Goal: Task Accomplishment & Management: Manage account settings

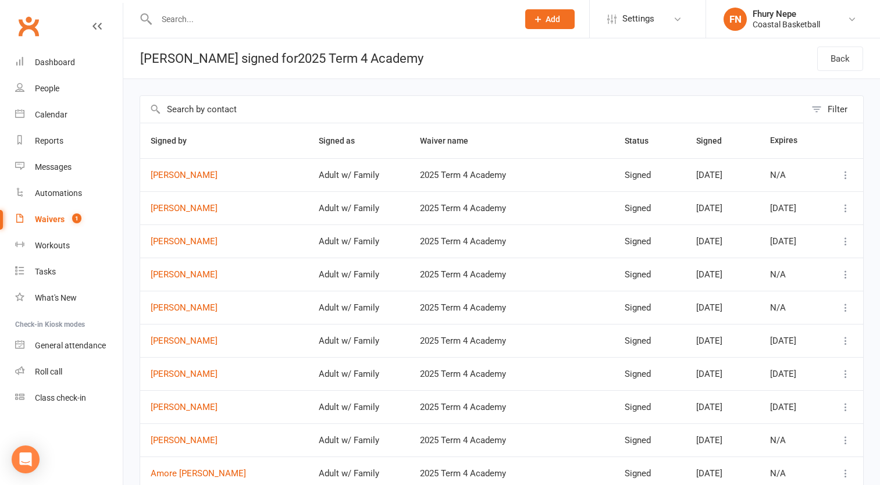
select select "100"
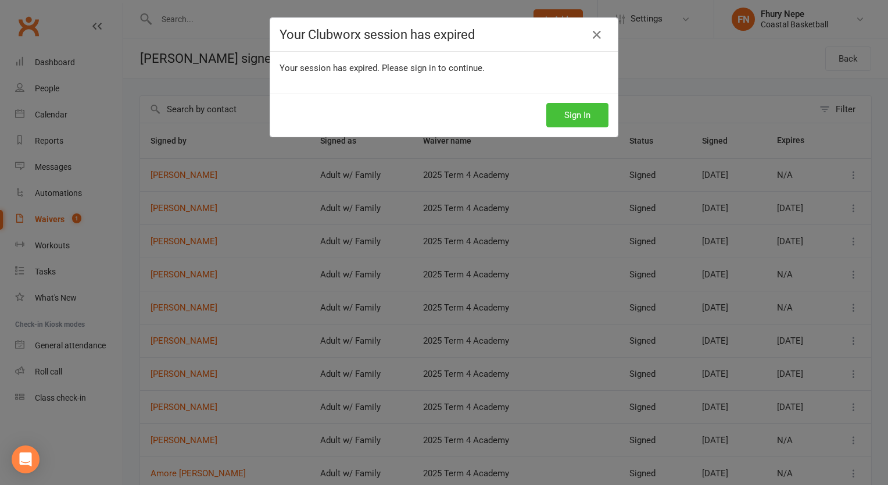
click at [568, 122] on button "Sign In" at bounding box center [578, 115] width 62 height 24
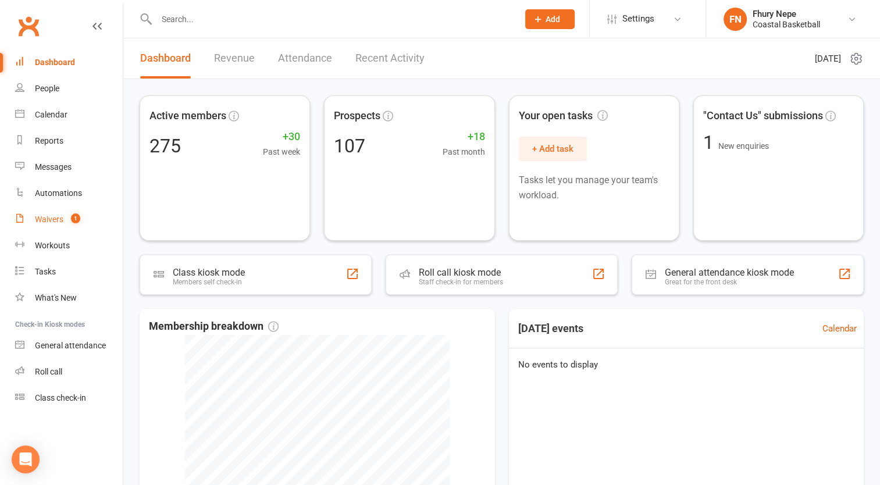
click at [58, 223] on div "Waivers" at bounding box center [49, 219] width 28 height 9
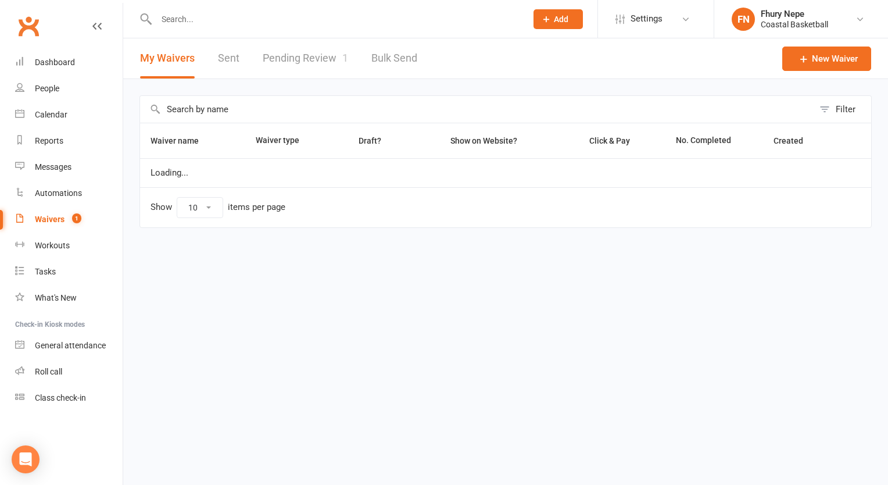
select select "100"
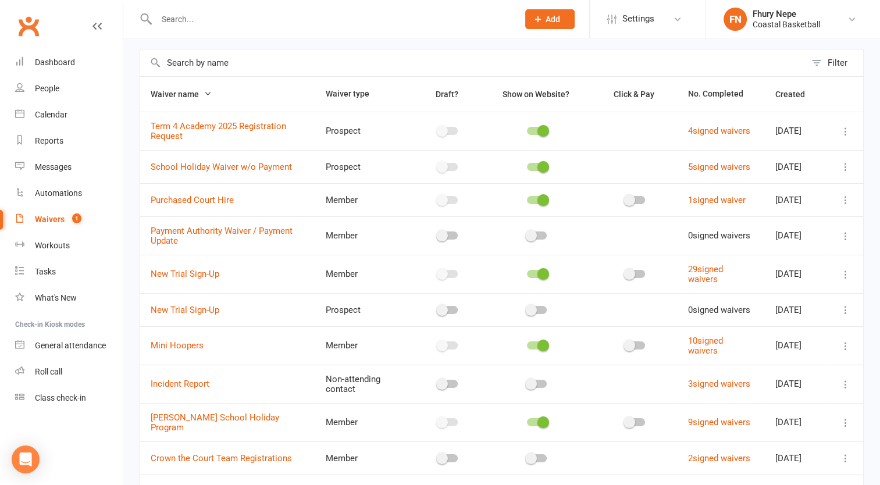
scroll to position [48, 0]
click at [708, 131] on link "4 signed waivers" at bounding box center [719, 129] width 62 height 10
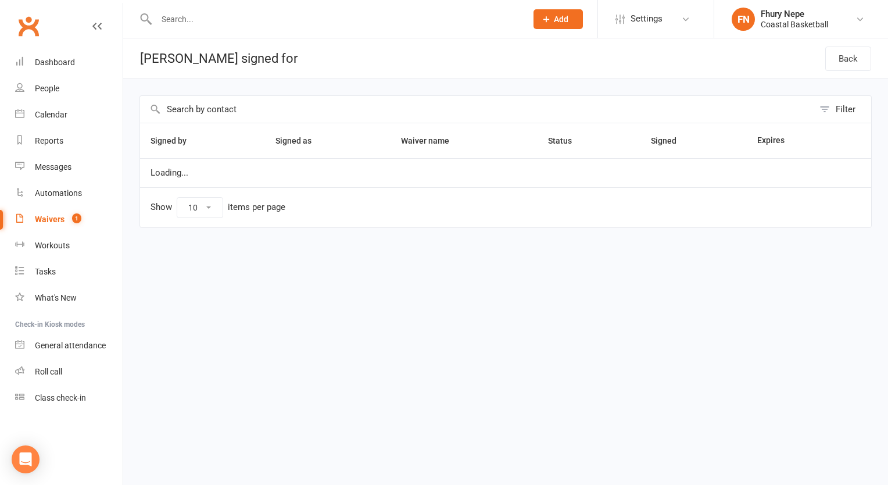
select select "100"
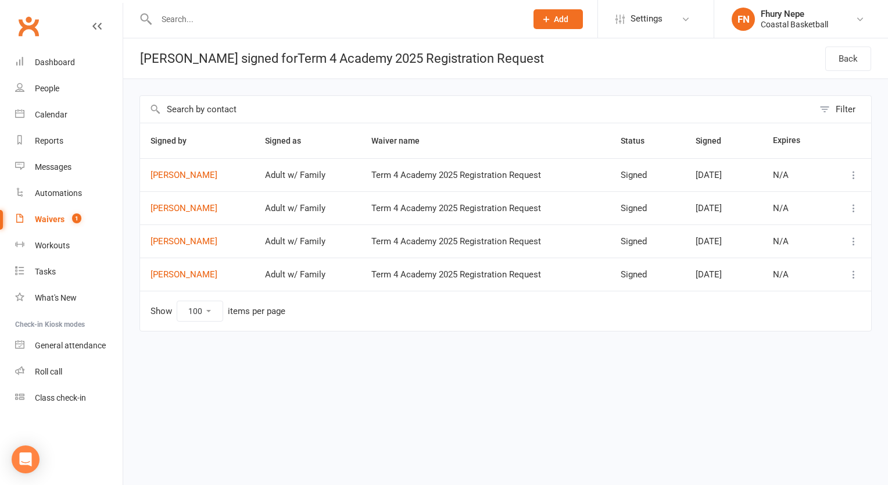
select select "100"
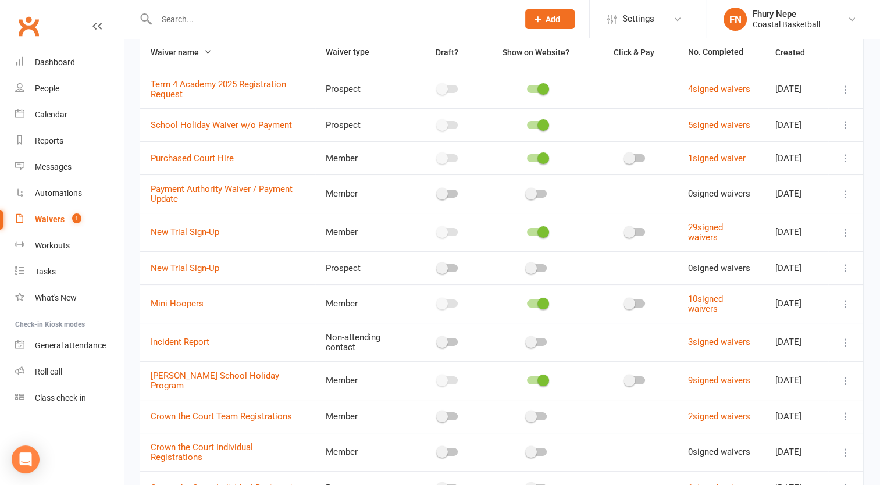
scroll to position [91, 0]
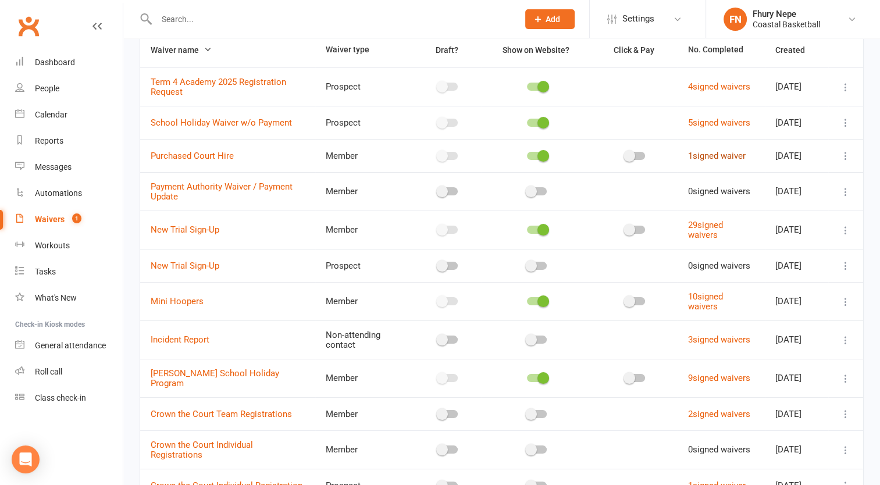
click at [713, 161] on link "1 signed waiver" at bounding box center [717, 156] width 58 height 10
select select "100"
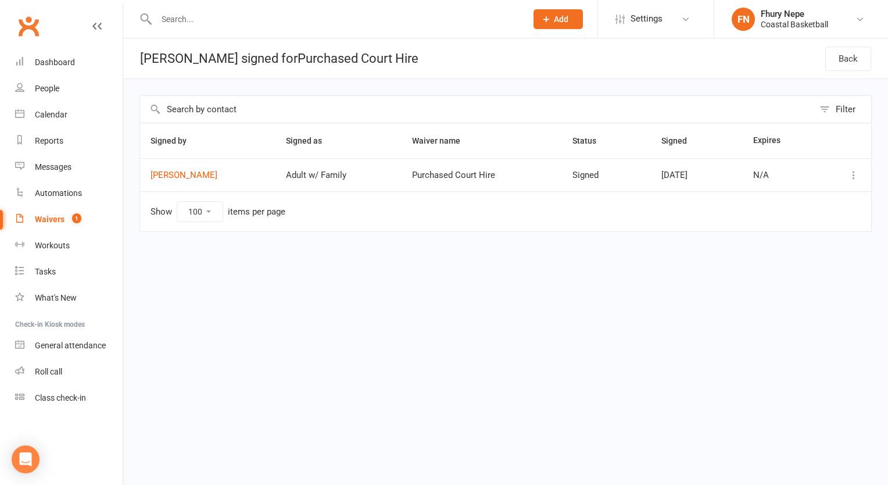
select select "100"
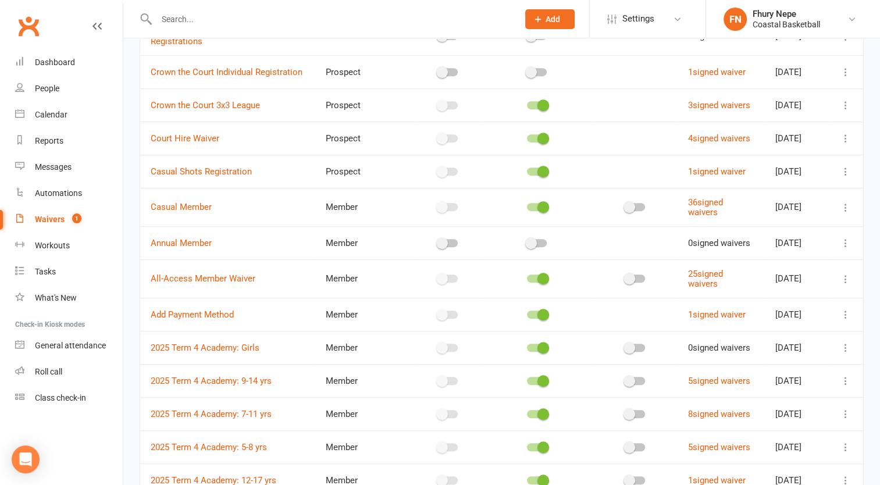
scroll to position [547, 0]
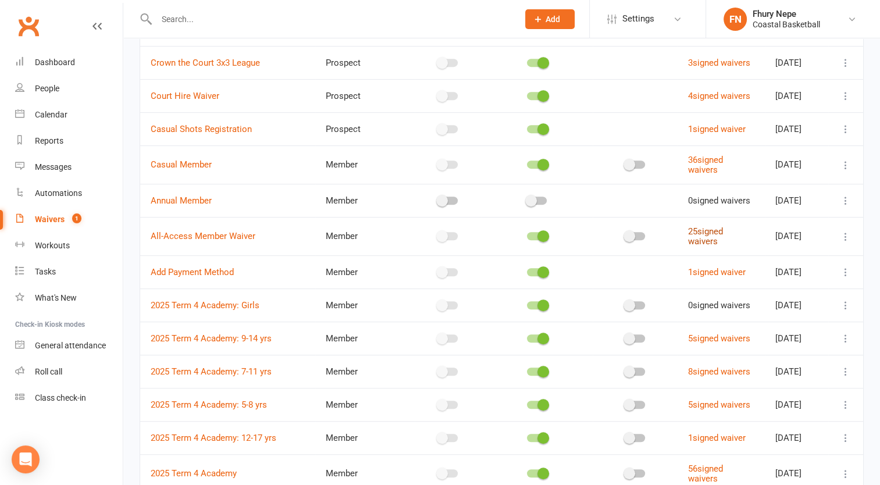
click at [703, 247] on link "25 signed waivers" at bounding box center [705, 236] width 35 height 20
select select "100"
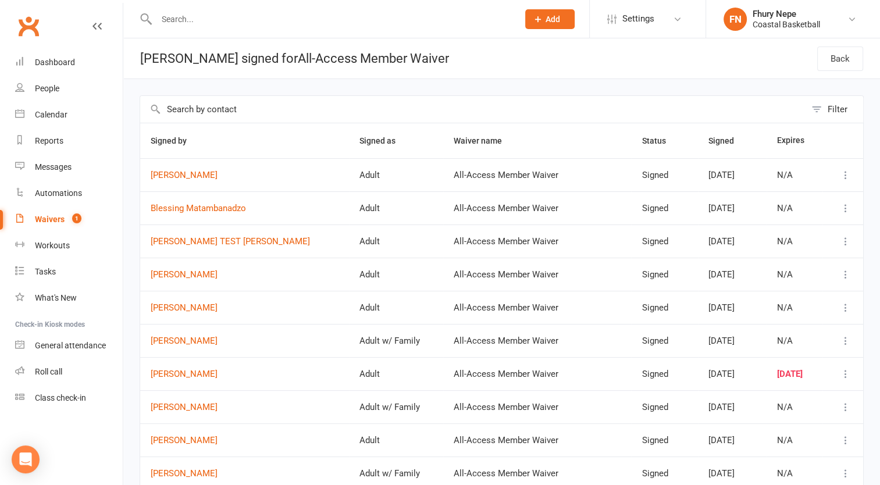
click at [96, 26] on icon at bounding box center [96, 26] width 9 height 9
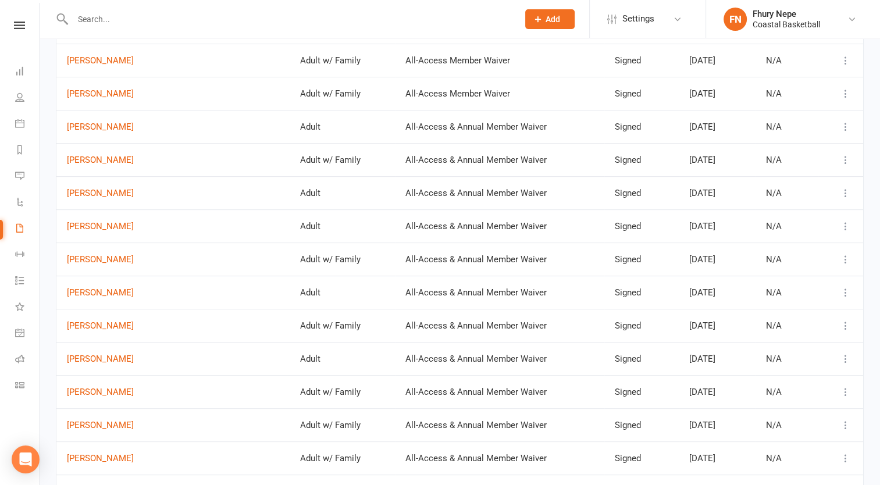
scroll to position [588, 0]
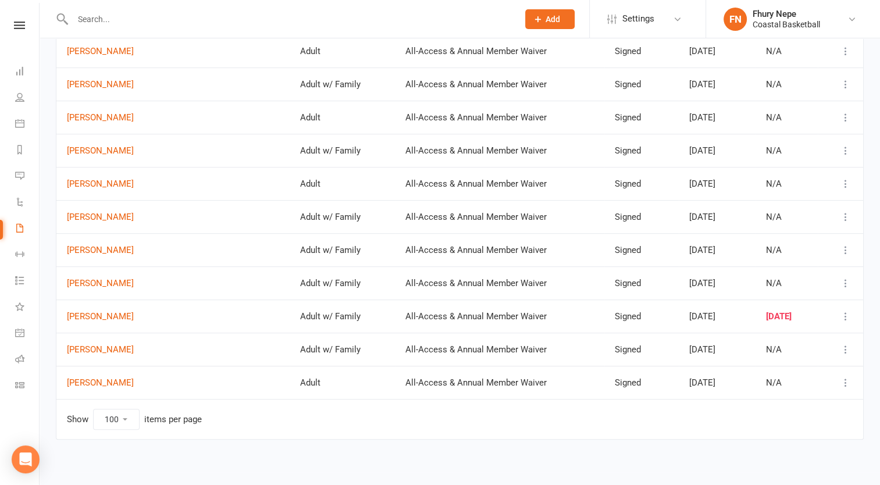
click at [312, 305] on td "Adult w/ Family" at bounding box center [342, 315] width 105 height 33
